Goal: Complete application form

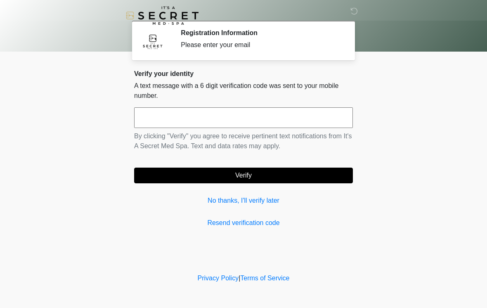
click at [321, 118] on input "text" at bounding box center [243, 117] width 219 height 21
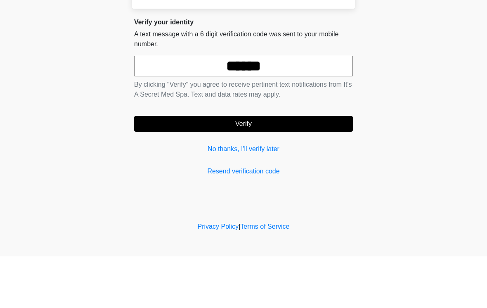
type input "******"
click at [323, 168] on button "Verify" at bounding box center [243, 176] width 219 height 16
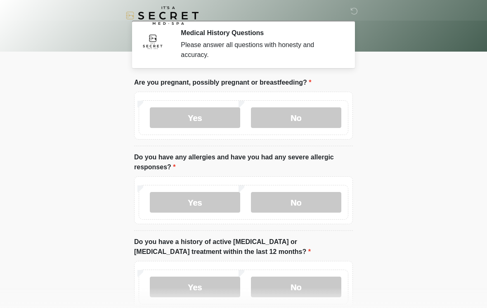
click at [318, 113] on label "No" at bounding box center [296, 117] width 90 height 21
click at [332, 198] on label "No" at bounding box center [296, 202] width 90 height 21
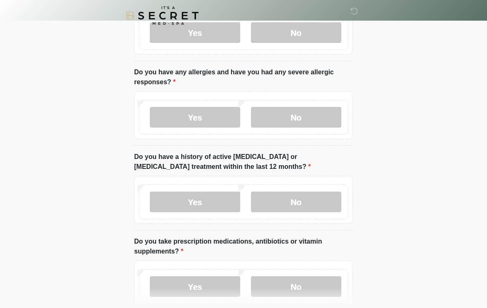
click at [327, 199] on label "No" at bounding box center [296, 202] width 90 height 21
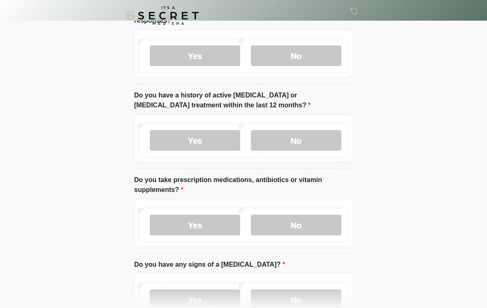
scroll to position [148, 0]
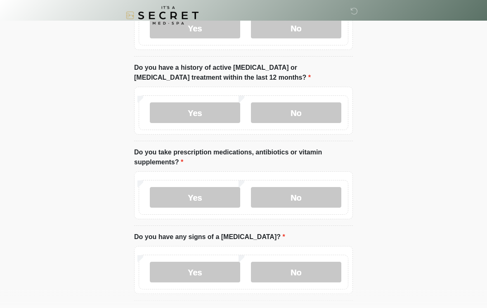
click at [323, 193] on label "No" at bounding box center [296, 197] width 90 height 21
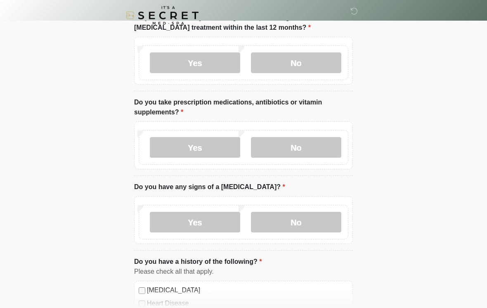
scroll to position [224, 0]
click at [212, 140] on label "Yes" at bounding box center [195, 147] width 90 height 21
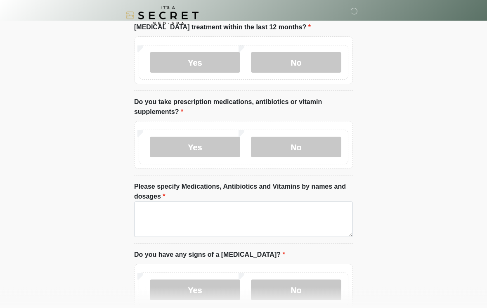
scroll to position [225, 0]
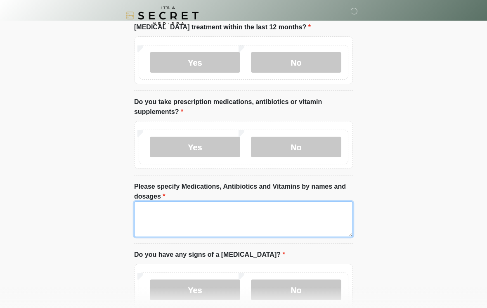
click at [300, 213] on textarea "Please specify Medications, Antibiotics and Vitamins by names and dosages" at bounding box center [243, 219] width 219 height 36
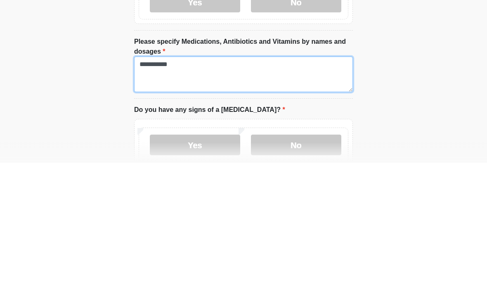
type textarea "**********"
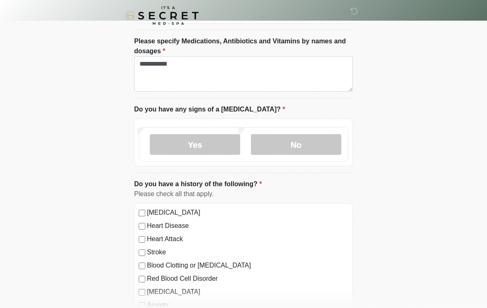
click at [326, 143] on label "No" at bounding box center [296, 144] width 90 height 21
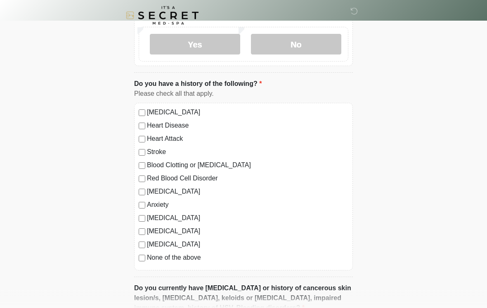
scroll to position [470, 0]
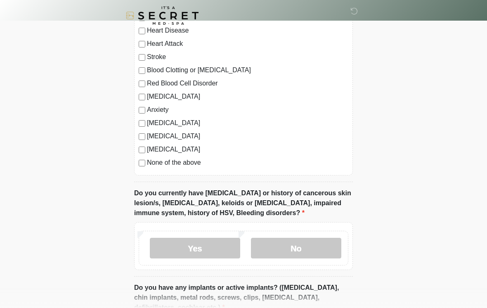
click at [327, 245] on label "No" at bounding box center [296, 248] width 90 height 21
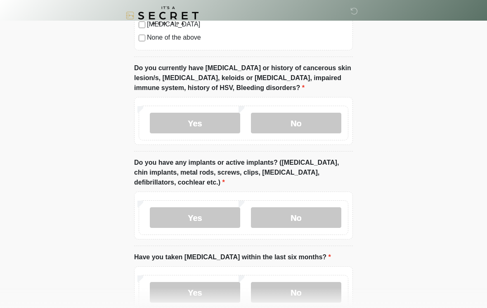
click at [327, 212] on label "No" at bounding box center [296, 217] width 90 height 21
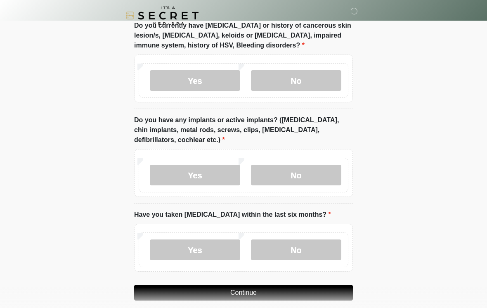
scroll to position [741, 0]
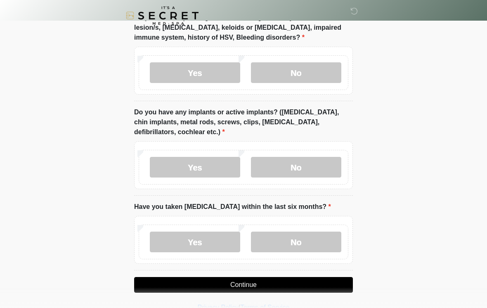
click at [326, 234] on label "No" at bounding box center [296, 242] width 90 height 21
click at [331, 281] on button "Continue" at bounding box center [243, 285] width 219 height 16
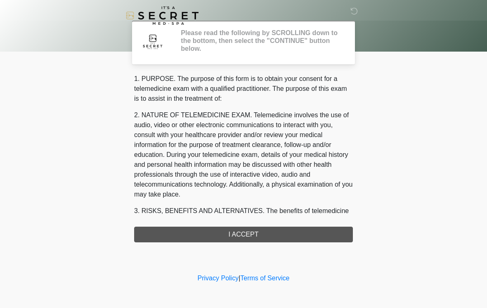
scroll to position [0, 0]
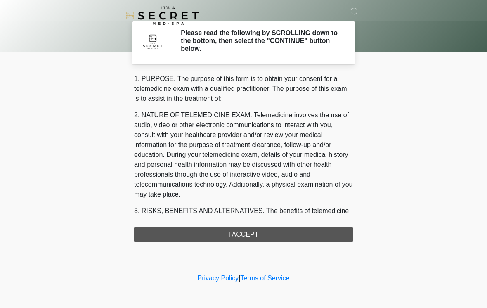
click at [327, 229] on div "1. PURPOSE. The purpose of this form is to obtain your consent for a telemedici…" at bounding box center [243, 158] width 219 height 168
click at [321, 231] on div "1. PURPOSE. The purpose of this form is to obtain your consent for a telemedici…" at bounding box center [243, 158] width 219 height 168
click at [277, 232] on div "1. PURPOSE. The purpose of this form is to obtain your consent for a telemedici…" at bounding box center [243, 158] width 219 height 168
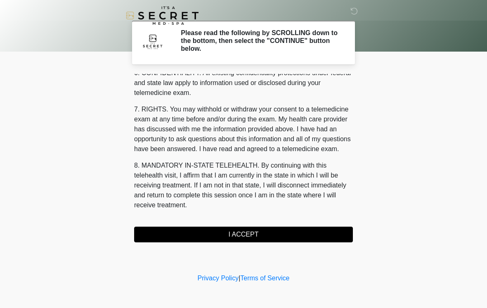
click at [288, 234] on button "I ACCEPT" at bounding box center [243, 235] width 219 height 16
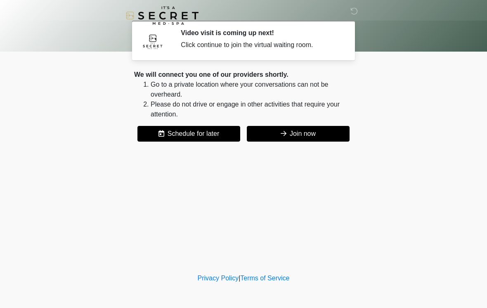
click at [329, 137] on button "Join now" at bounding box center [298, 134] width 103 height 16
